Goal: Task Accomplishment & Management: Complete application form

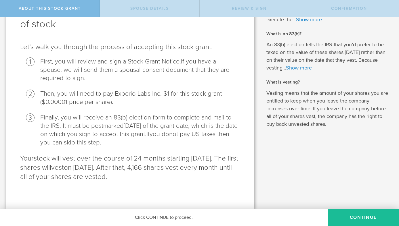
scroll to position [48, 0]
click at [362, 221] on button "CONTINUE" at bounding box center [362, 217] width 71 height 17
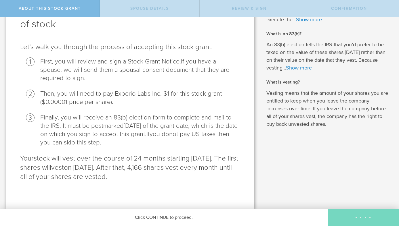
scroll to position [0, 0]
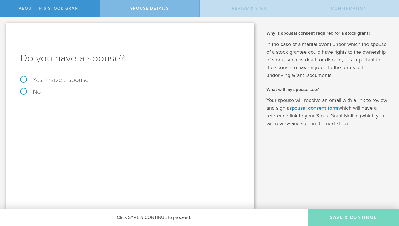
click at [24, 78] on label "Yes, I have a spouse" at bounding box center [129, 80] width 219 height 6
click at [4, 26] on input "Yes, I have a spouse" at bounding box center [2, 21] width 4 height 9
radio input "true"
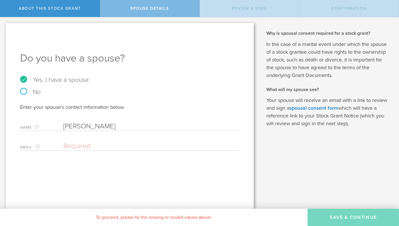
type input "[PERSON_NAME]"
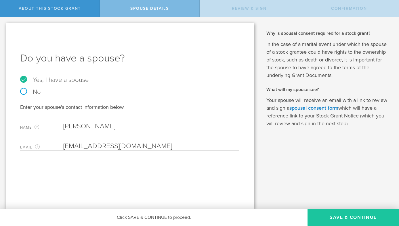
type input "[EMAIL_ADDRESS][DOMAIN_NAME]"
click at [346, 216] on button "Save & Continue" at bounding box center [352, 217] width 91 height 17
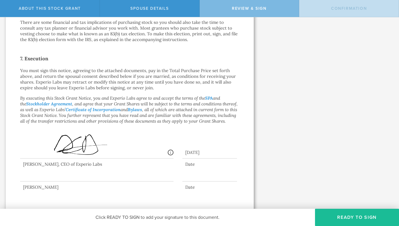
scroll to position [422, 0]
click at [354, 220] on button "Ready to Sign" at bounding box center [357, 217] width 84 height 17
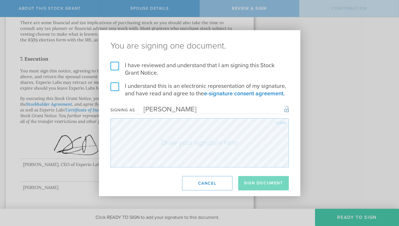
click at [114, 65] on label "I have reviewed and understand that I am signing this Stock Grant Notice." at bounding box center [199, 69] width 178 height 15
click at [0, 0] on input "I have reviewed and understand that I am signing this Stock Grant Notice." at bounding box center [0, 0] width 0 height 0
click at [116, 88] on label "I understand this is an electronic representation of my signature, and have rea…" at bounding box center [199, 90] width 178 height 15
click at [0, 0] on input "I understand this is an electronic representation of my signature, and have rea…" at bounding box center [0, 0] width 0 height 0
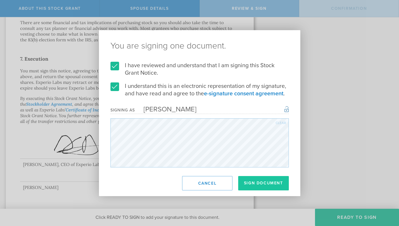
click at [272, 182] on button "Sign Document" at bounding box center [263, 183] width 51 height 14
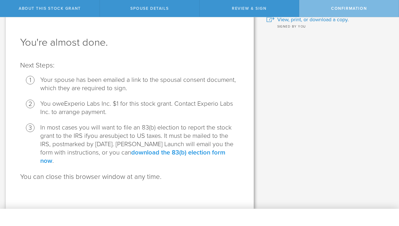
click at [212, 153] on link "download the 83(b) election form now" at bounding box center [132, 157] width 185 height 16
